Goal: Navigation & Orientation: Find specific page/section

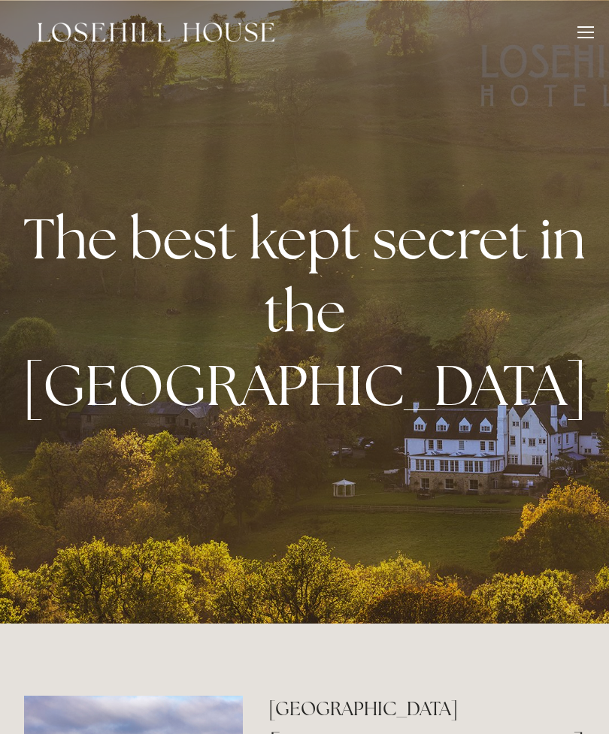
click at [590, 31] on div at bounding box center [585, 34] width 17 height 17
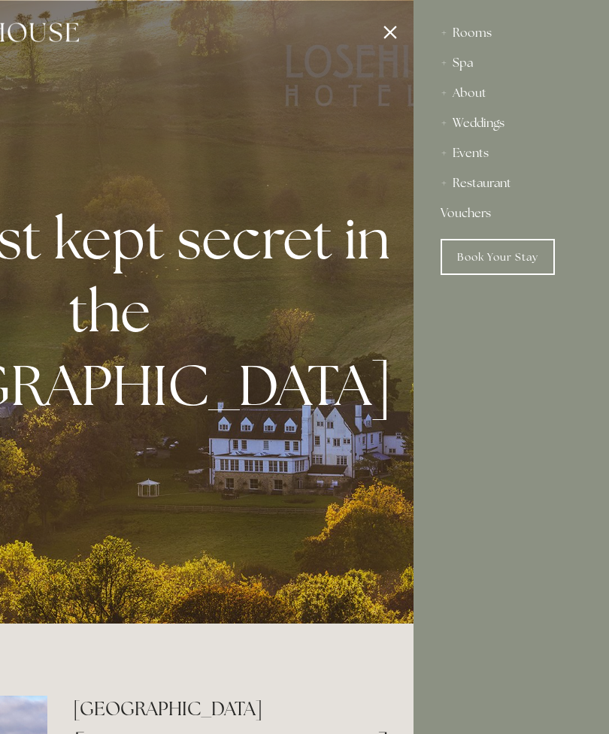
click at [475, 96] on div "About" at bounding box center [511, 93] width 141 height 30
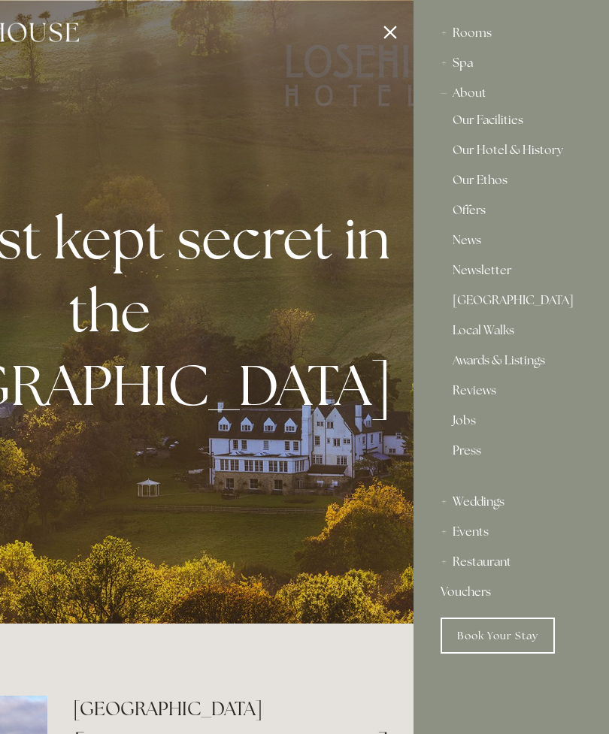
click at [471, 39] on div "Rooms" at bounding box center [511, 33] width 141 height 30
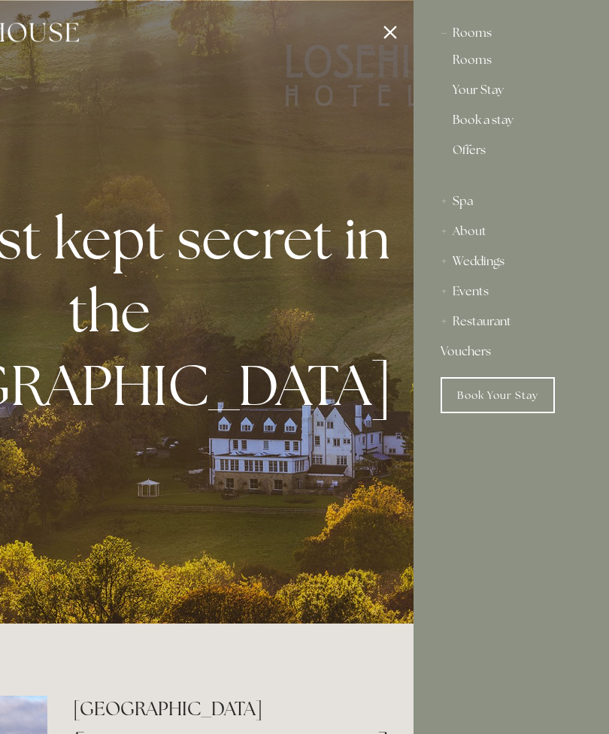
click at [474, 34] on div "Rooms" at bounding box center [511, 33] width 141 height 30
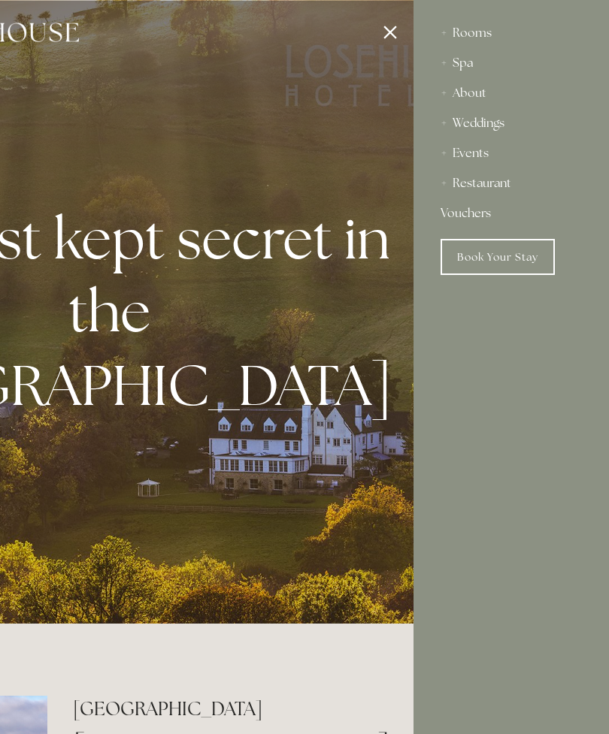
click at [391, 35] on div at bounding box center [109, 367] width 609 height 734
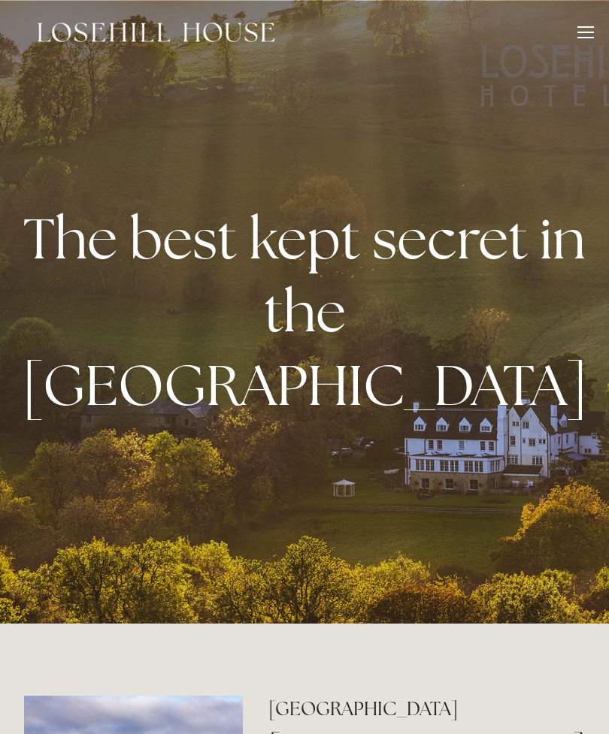
click at [583, 32] on div at bounding box center [585, 33] width 17 height 2
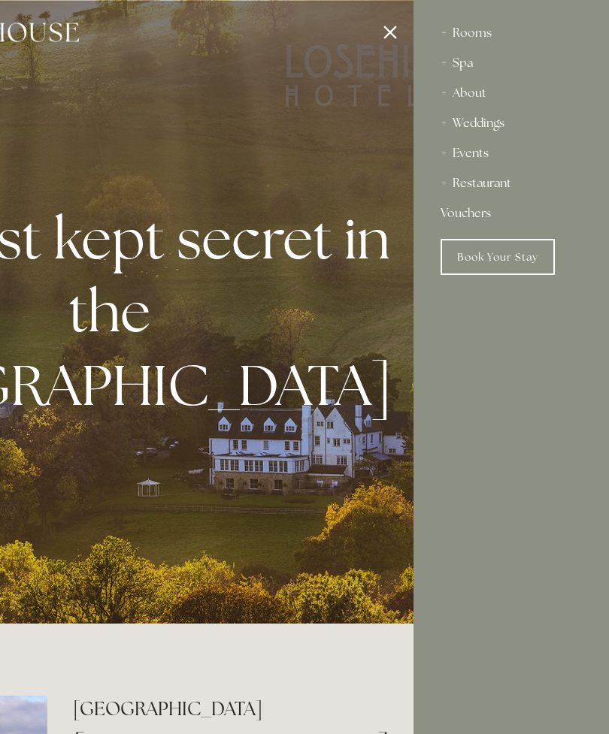
click at [395, 32] on div at bounding box center [109, 367] width 609 height 734
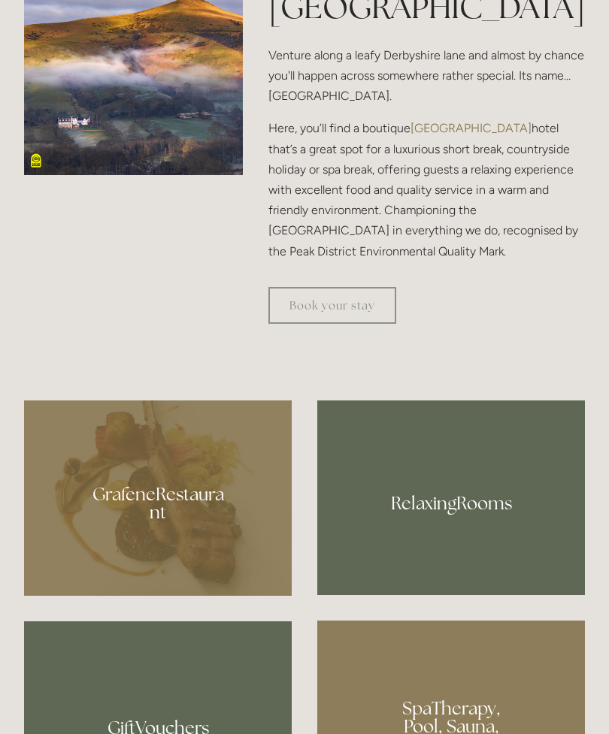
scroll to position [740, 0]
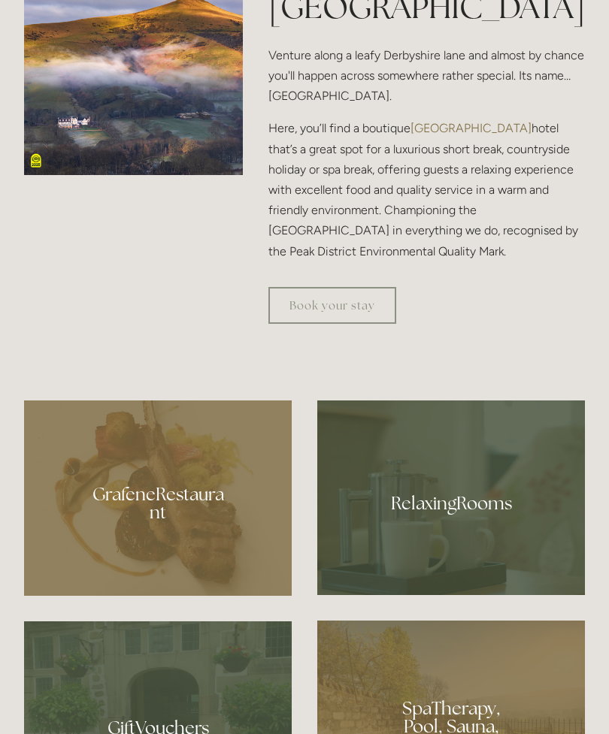
click at [178, 175] on img at bounding box center [133, 65] width 219 height 219
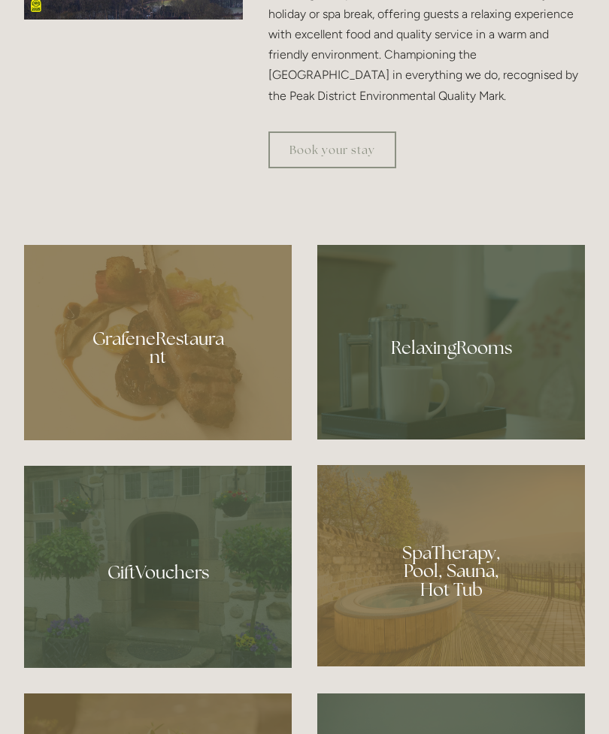
scroll to position [895, 0]
click at [210, 441] on div at bounding box center [158, 342] width 268 height 195
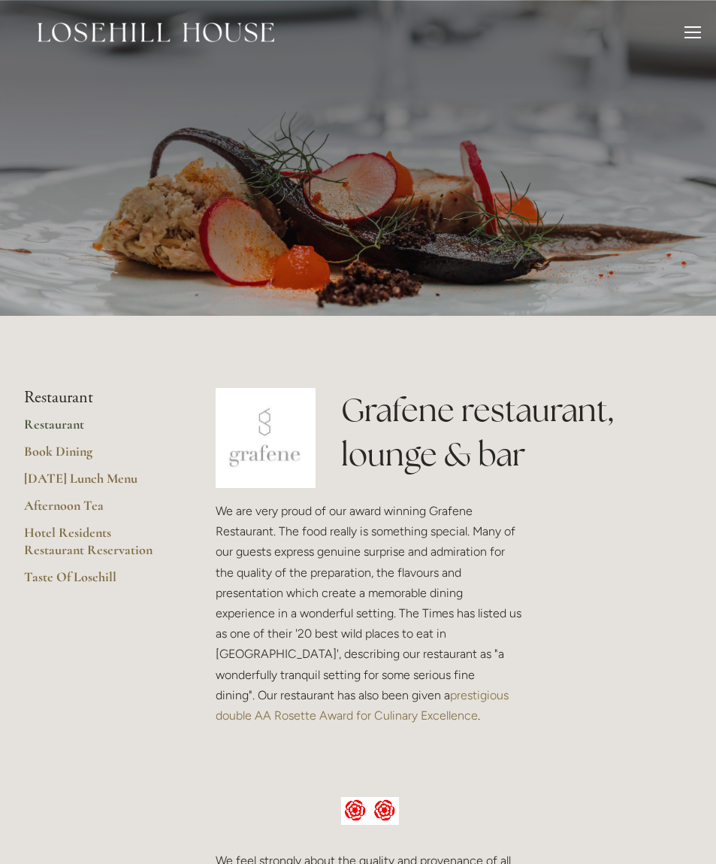
click at [204, 34] on img at bounding box center [156, 33] width 237 height 20
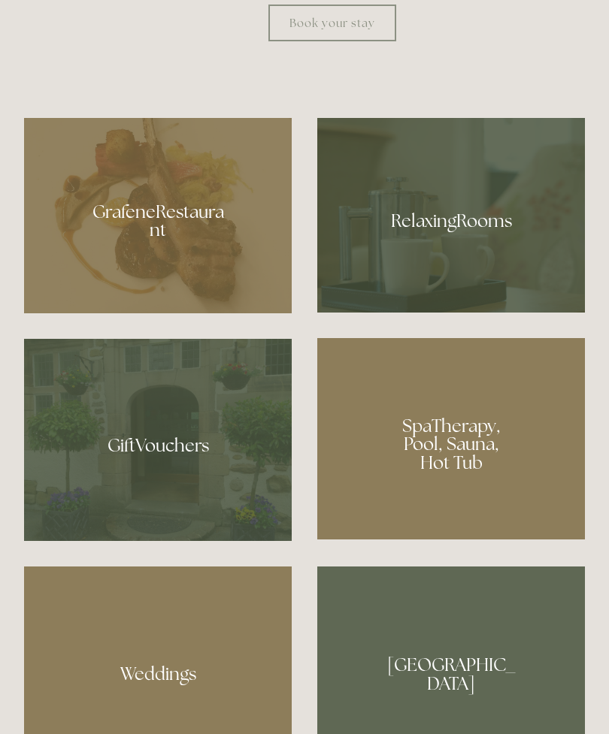
scroll to position [1022, 0]
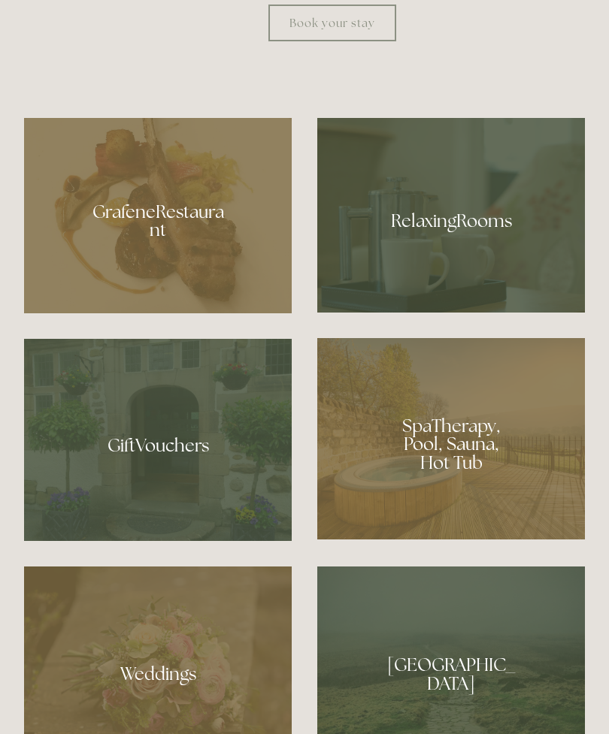
click at [457, 303] on div at bounding box center [451, 215] width 268 height 195
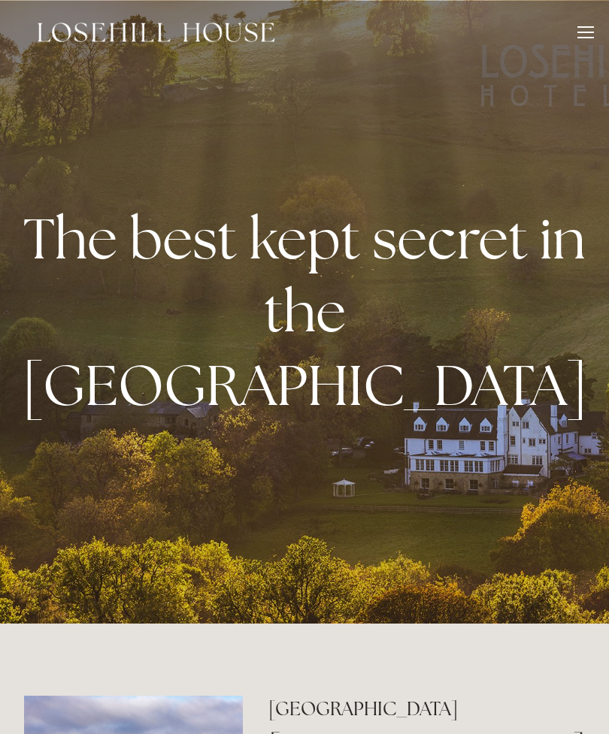
scroll to position [1071, 0]
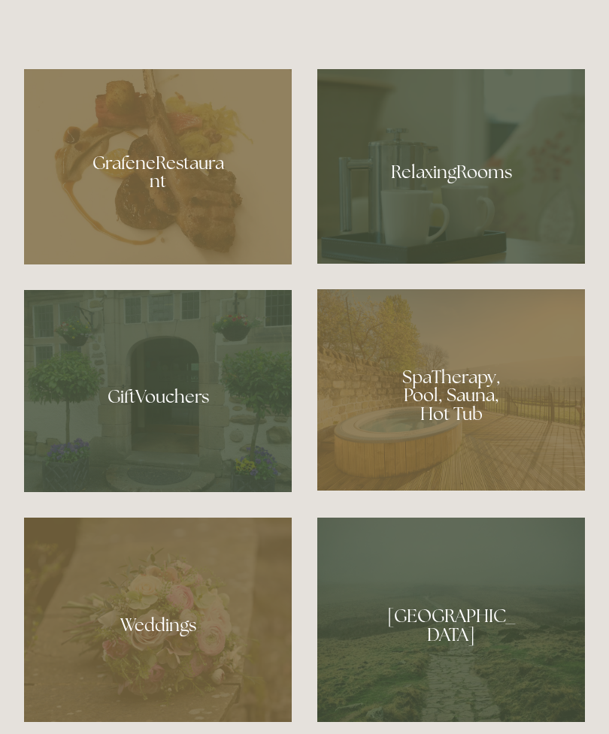
click at [168, 481] on div at bounding box center [158, 391] width 268 height 202
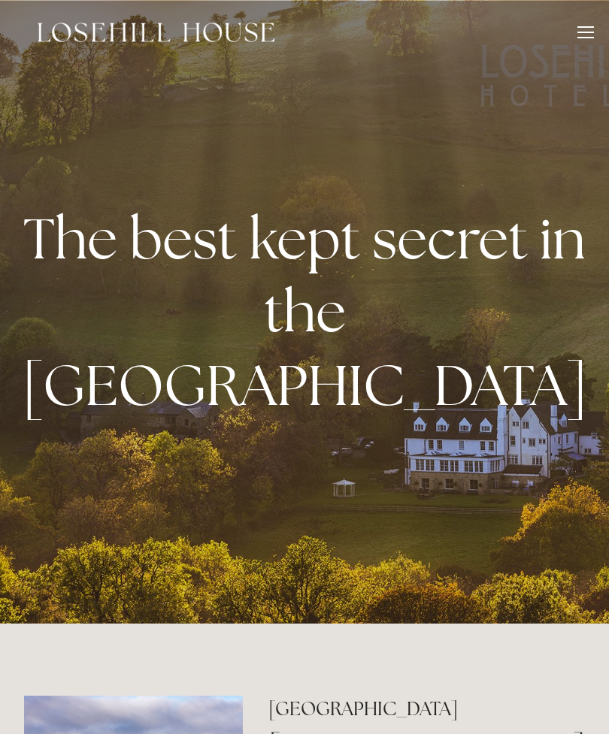
click at [589, 32] on div at bounding box center [585, 33] width 17 height 2
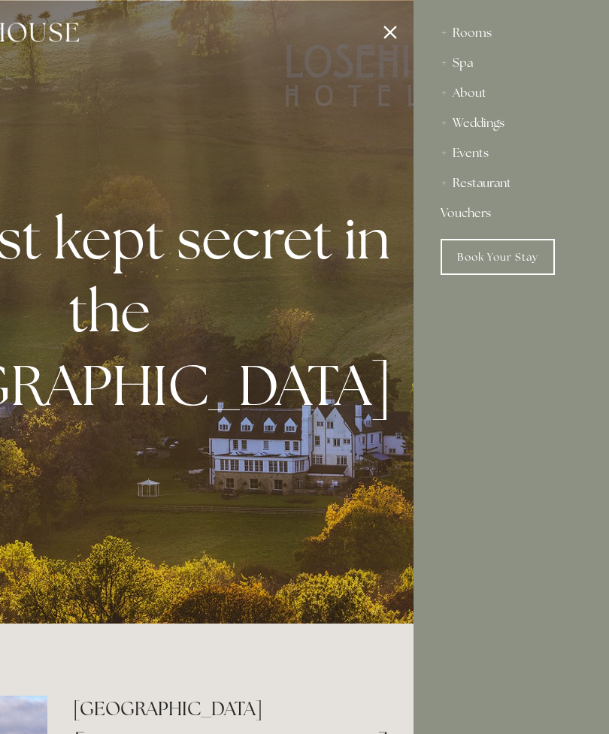
click at [389, 35] on div at bounding box center [109, 367] width 609 height 734
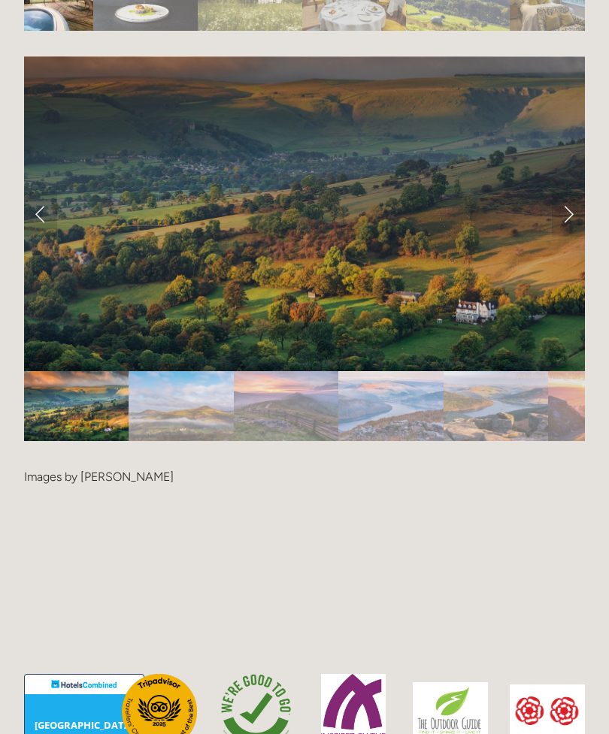
scroll to position [3066, 0]
click at [569, 215] on link "Next Slide" at bounding box center [568, 214] width 33 height 45
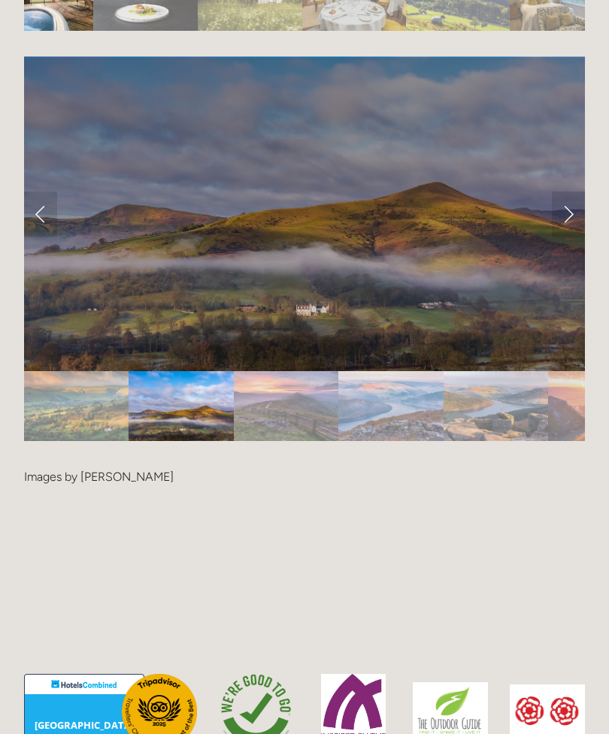
click at [572, 214] on link "Next Slide" at bounding box center [568, 214] width 33 height 45
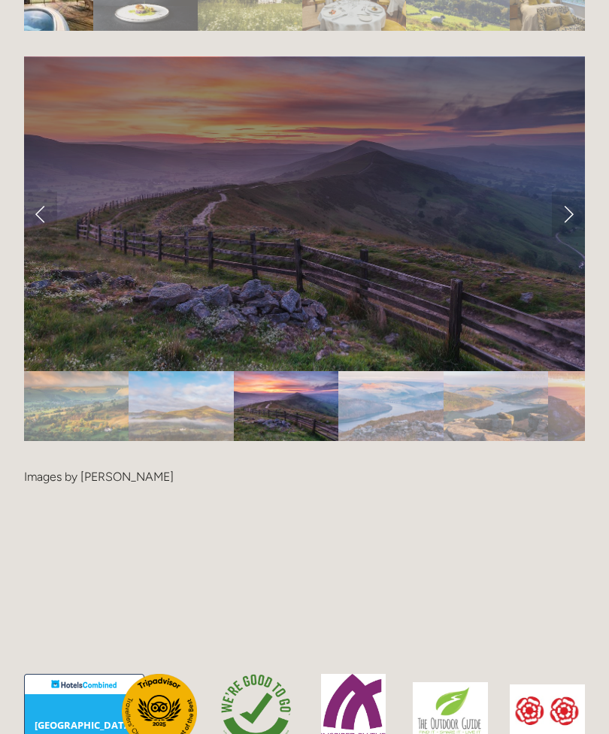
click at [570, 211] on link "Next Slide" at bounding box center [568, 214] width 33 height 45
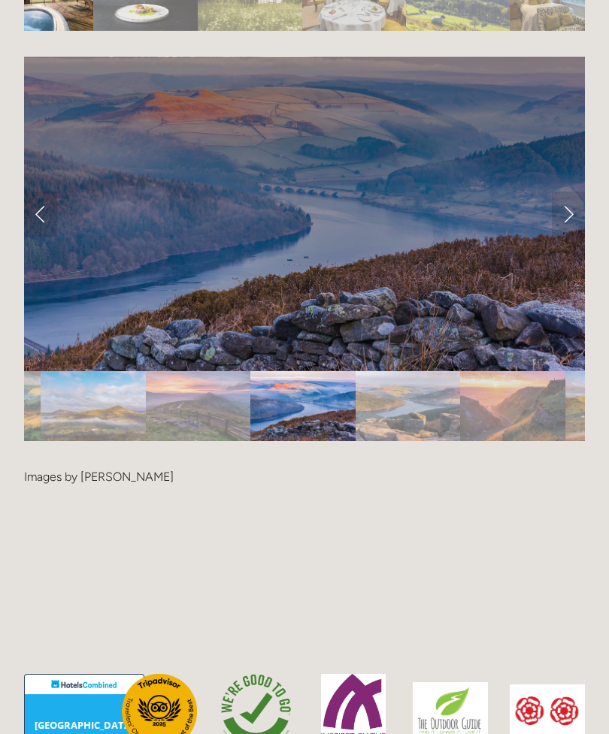
click at [567, 210] on link "Next Slide" at bounding box center [568, 214] width 33 height 45
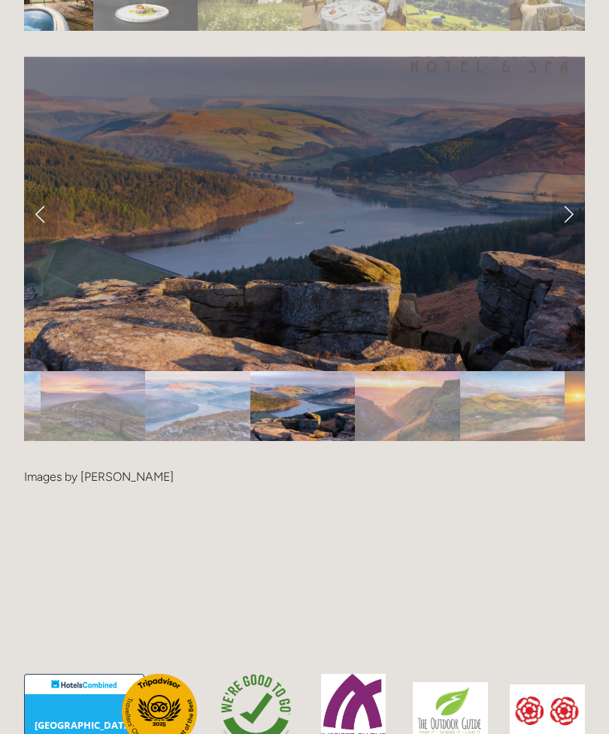
click at [571, 212] on link "Next Slide" at bounding box center [568, 214] width 33 height 45
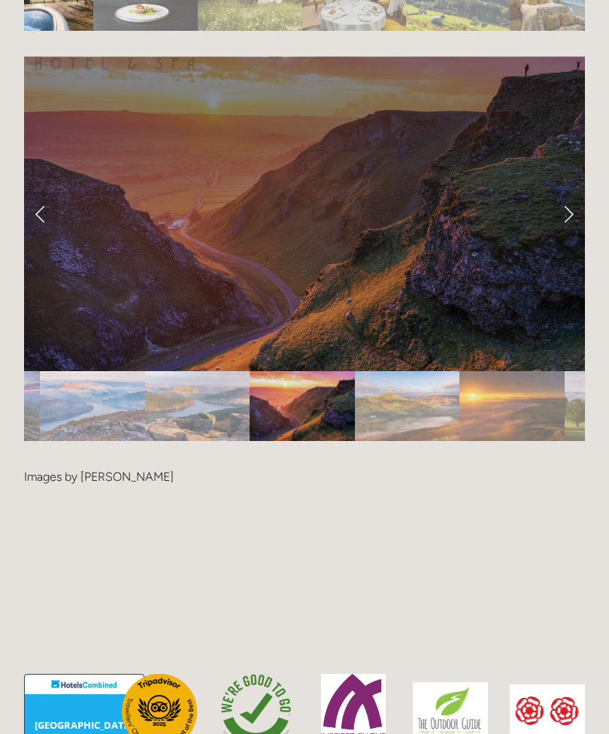
click at [571, 214] on link "Next Slide" at bounding box center [568, 214] width 33 height 45
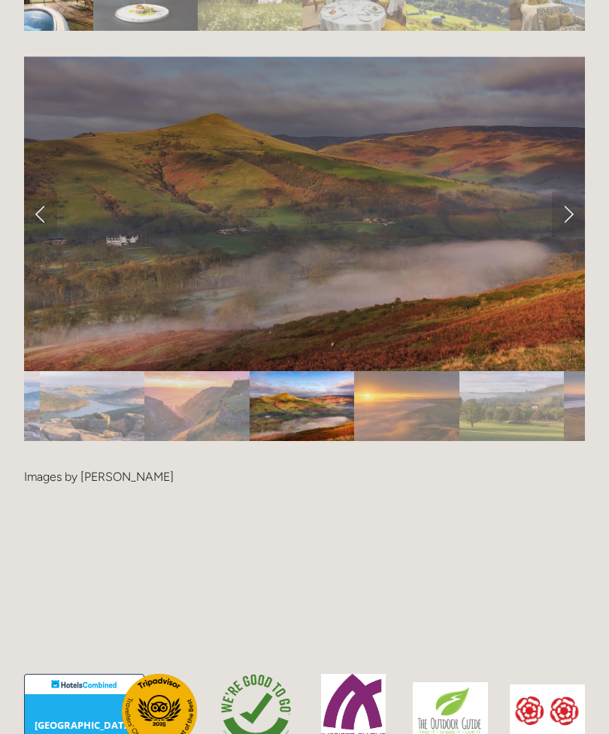
click at [574, 212] on link "Next Slide" at bounding box center [568, 214] width 33 height 45
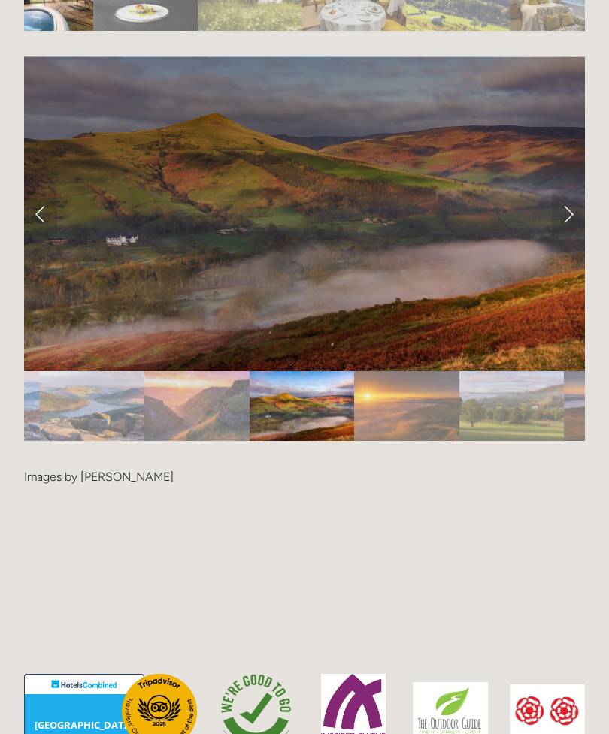
click at [568, 211] on link "Next Slide" at bounding box center [568, 214] width 33 height 45
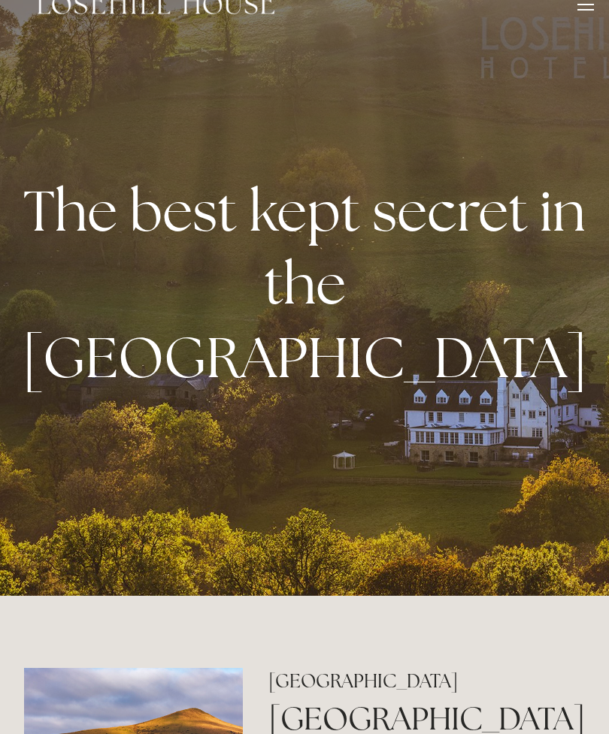
scroll to position [0, 0]
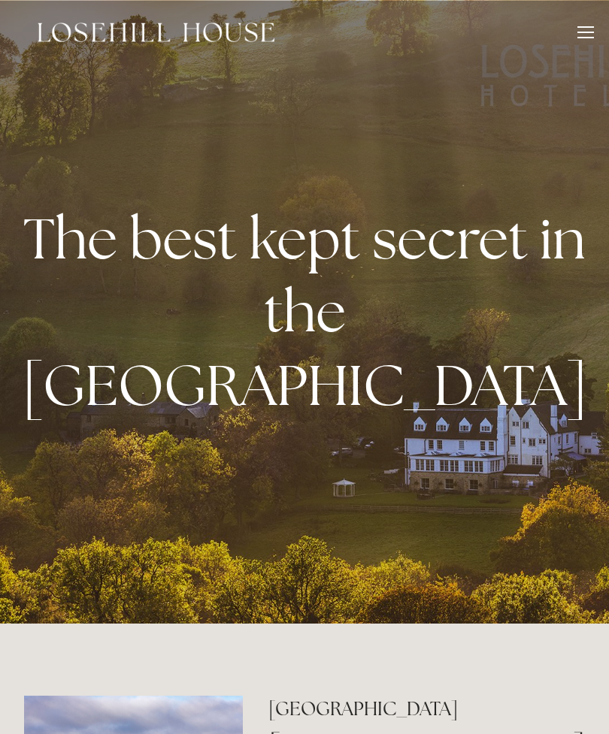
click at [589, 29] on div at bounding box center [585, 34] width 17 height 17
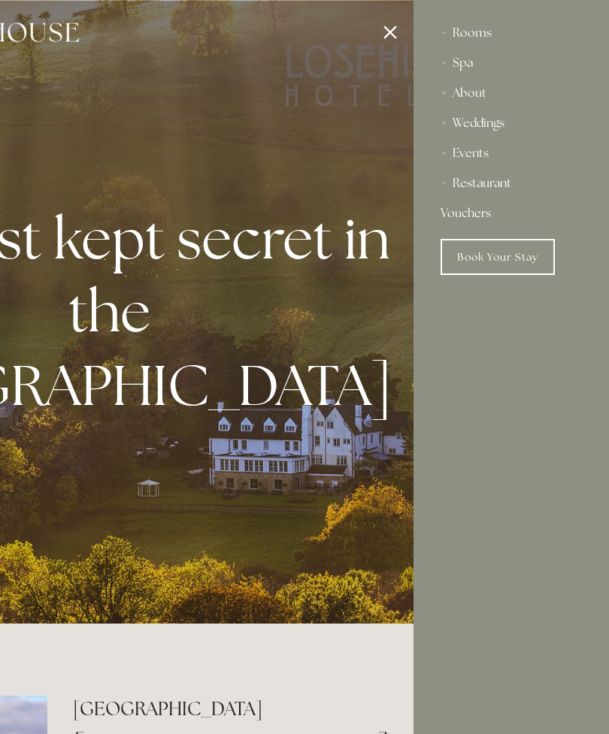
click at [464, 218] on link "Vouchers" at bounding box center [511, 213] width 141 height 30
